Goal: Find specific page/section: Find specific page/section

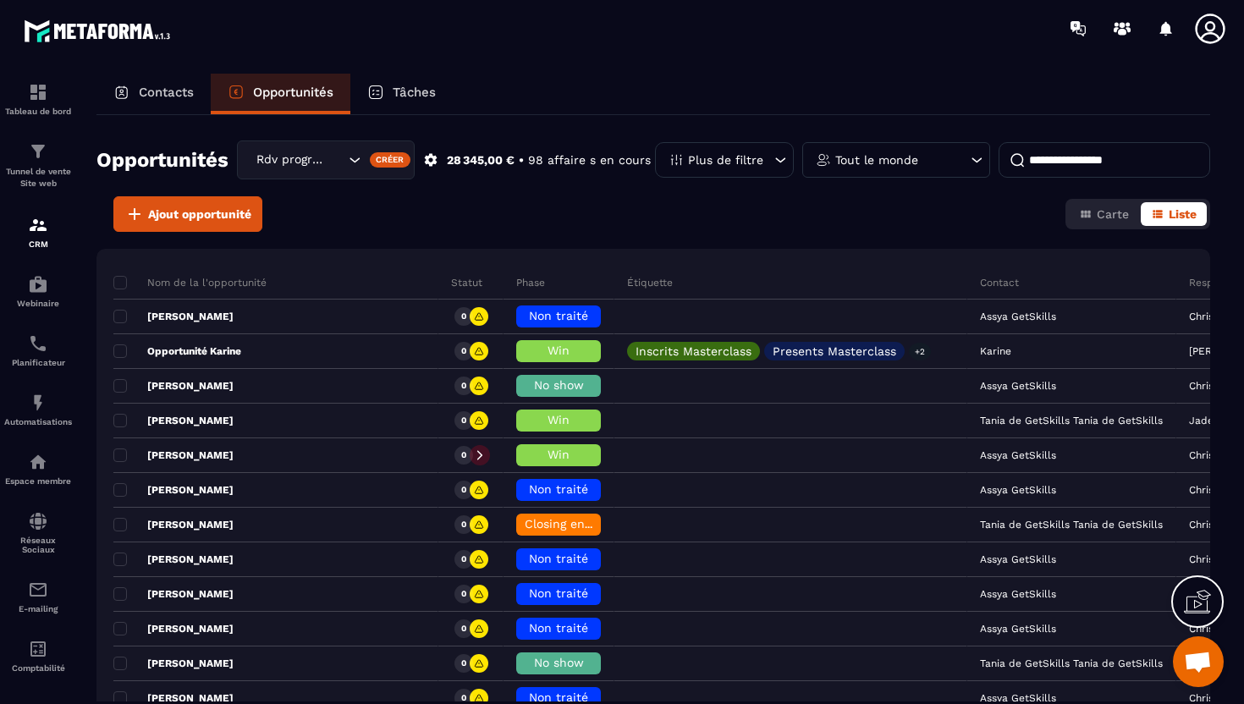
scroll to position [684, 0]
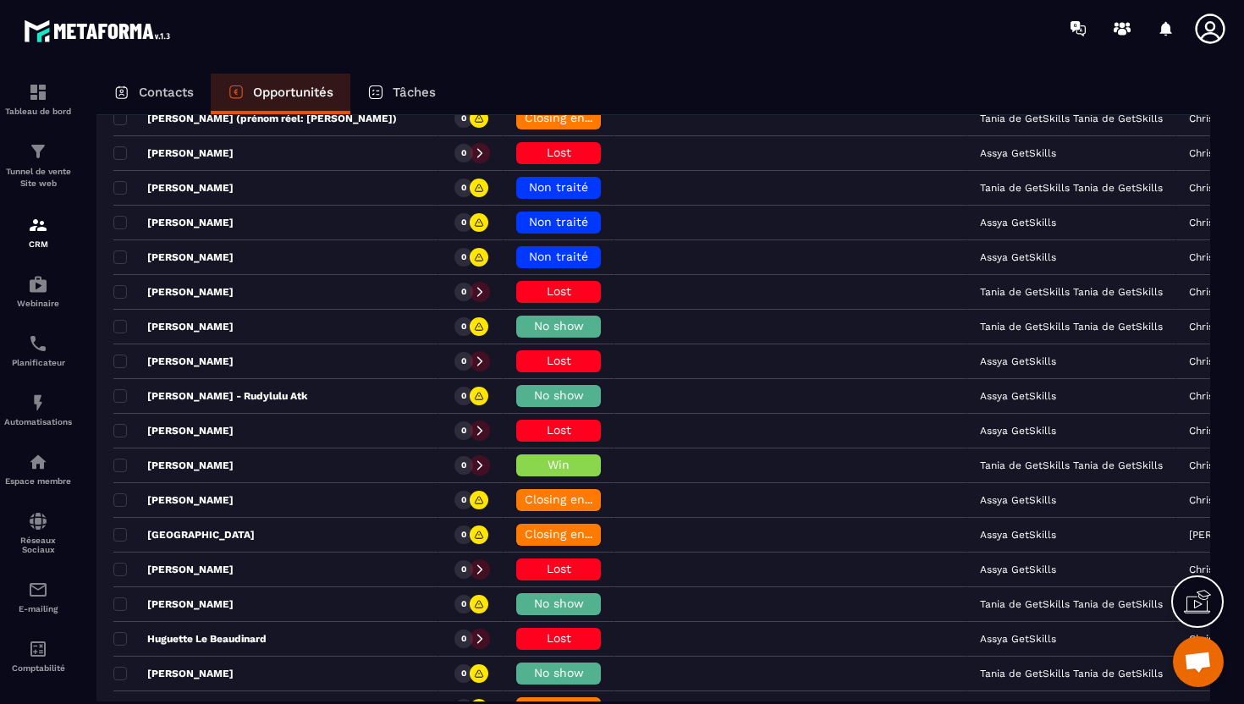
click at [185, 103] on div "Contacts" at bounding box center [153, 94] width 114 height 41
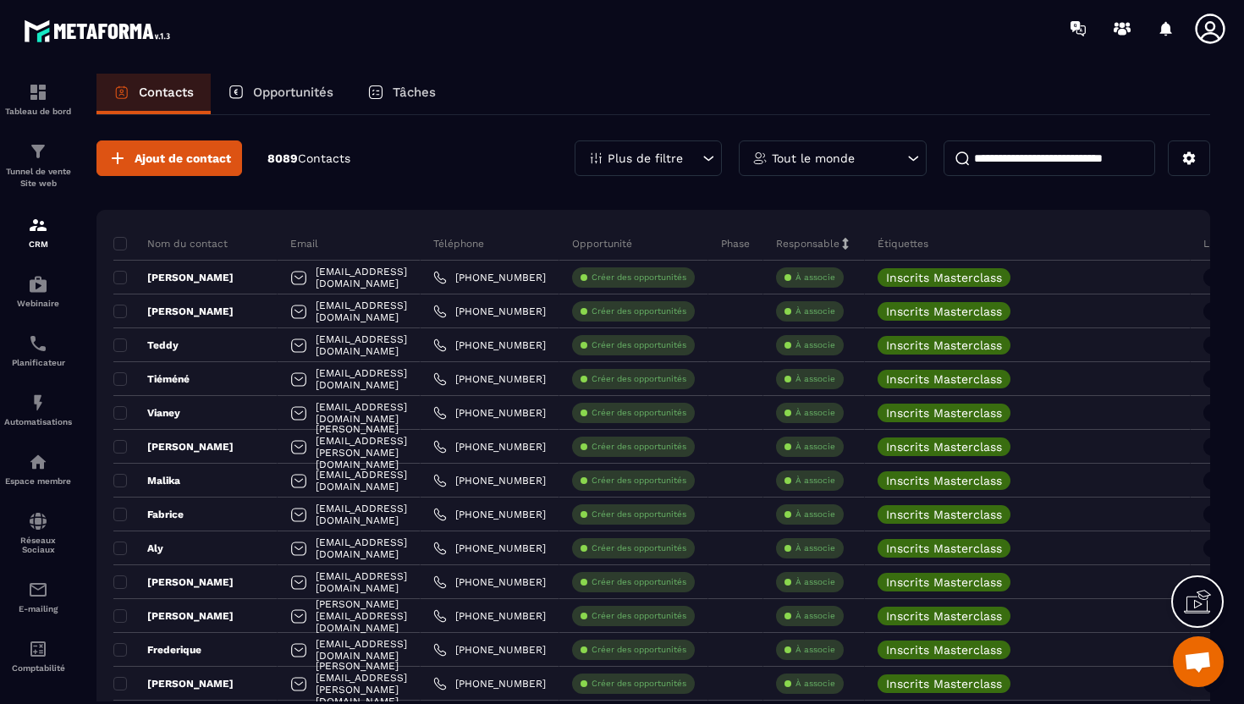
click at [674, 157] on p "Plus de filtre" at bounding box center [645, 158] width 75 height 12
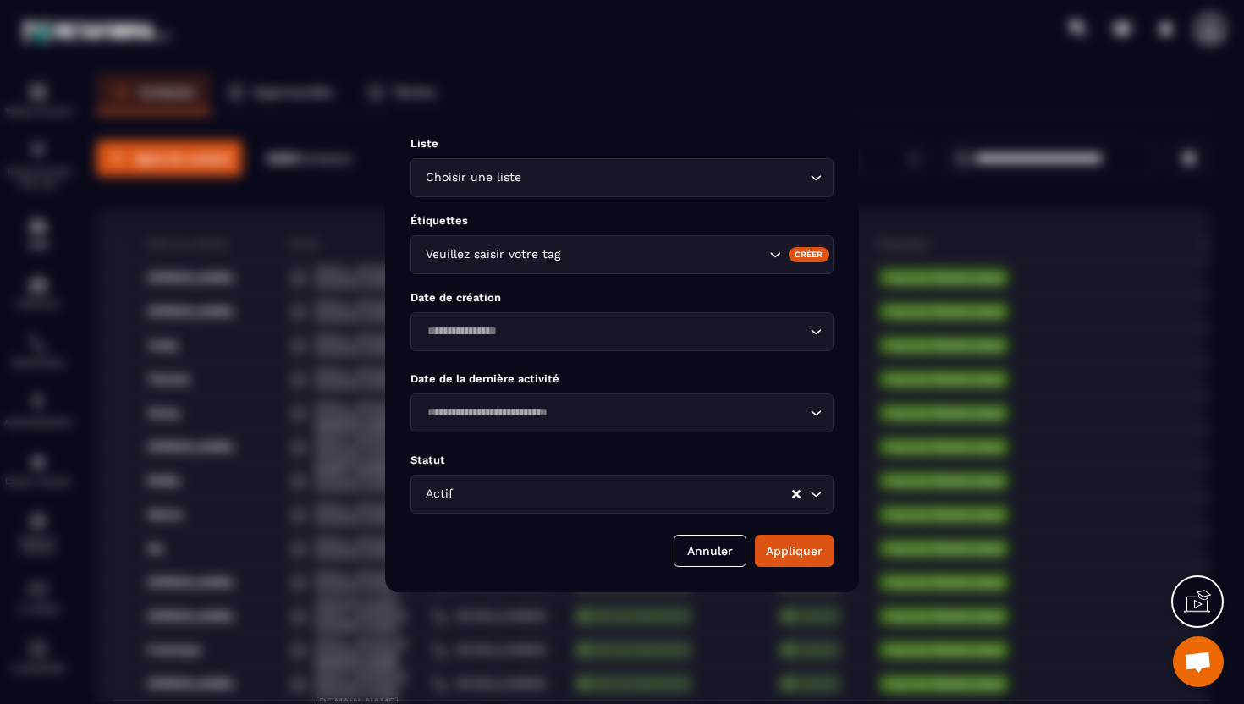
click at [586, 275] on div "Liste Choisir une liste Loading... Étiquettes Veuillez saisir votre tag Créer D…" at bounding box center [622, 352] width 474 height 481
click at [569, 246] on input "Search for option" at bounding box center [664, 254] width 201 height 19
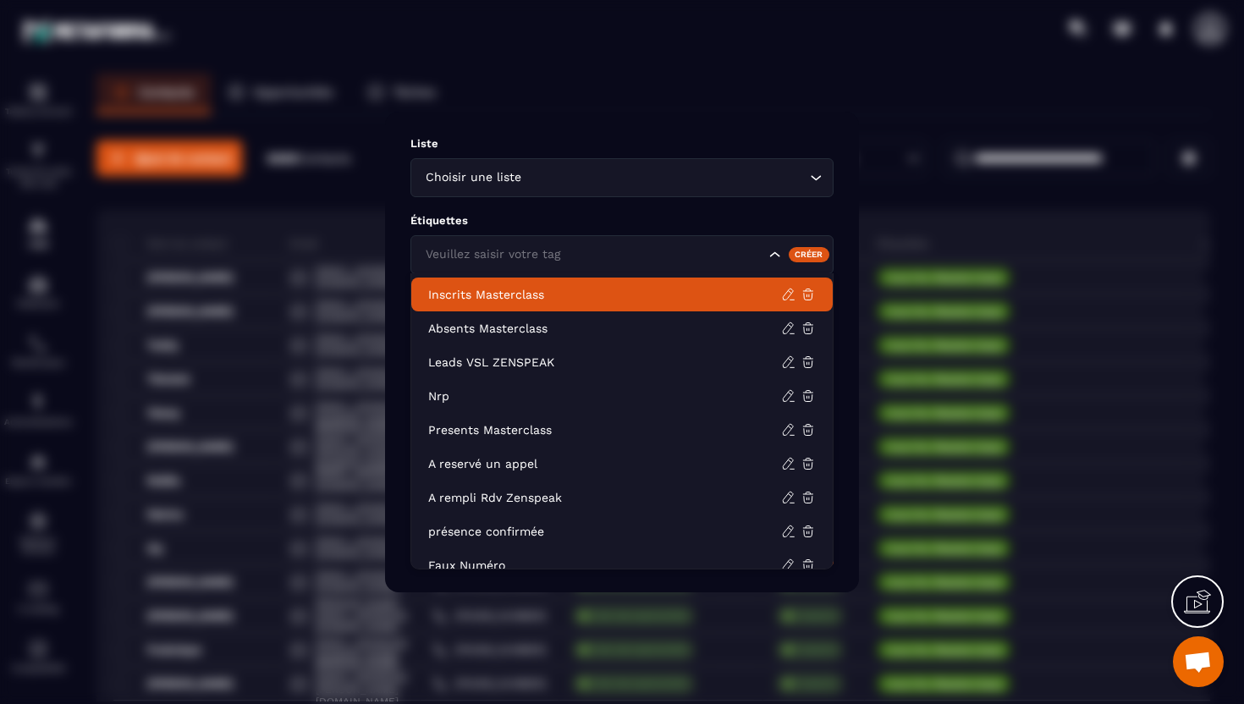
click at [521, 293] on p "Inscrits Masterclass" at bounding box center [604, 294] width 353 height 17
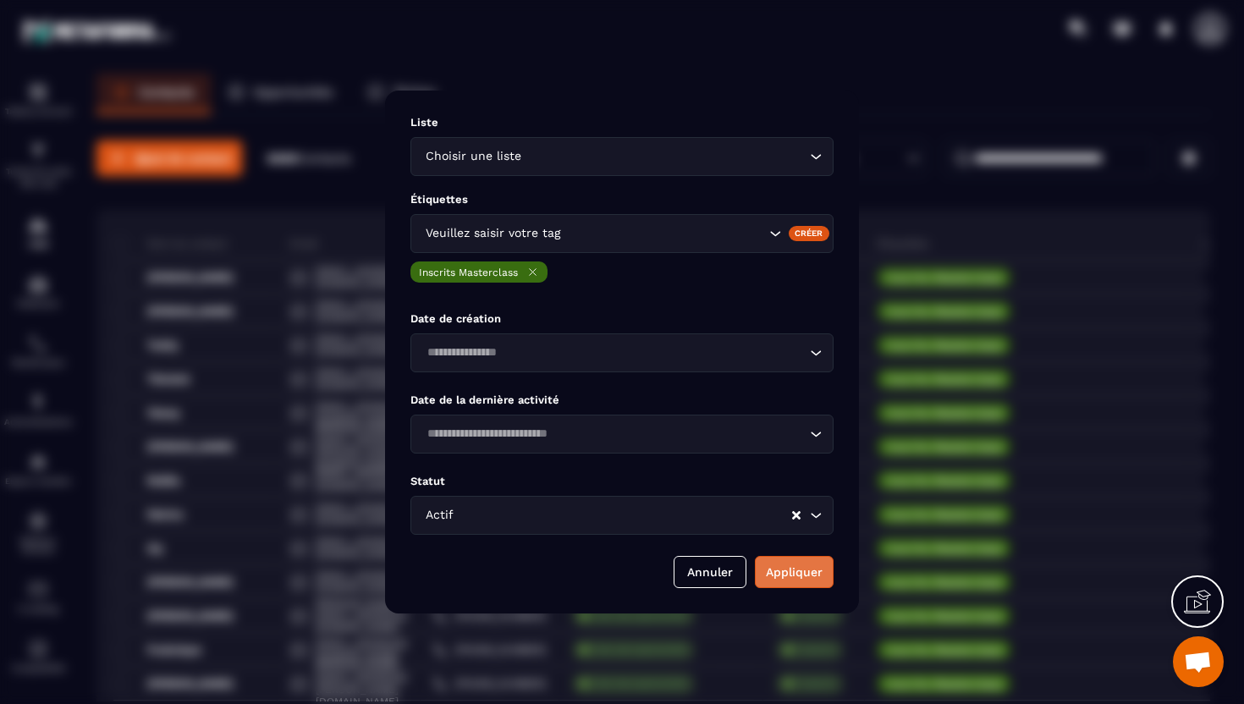
click at [792, 565] on button "Appliquer" at bounding box center [794, 572] width 79 height 32
